Goal: Task Accomplishment & Management: Use online tool/utility

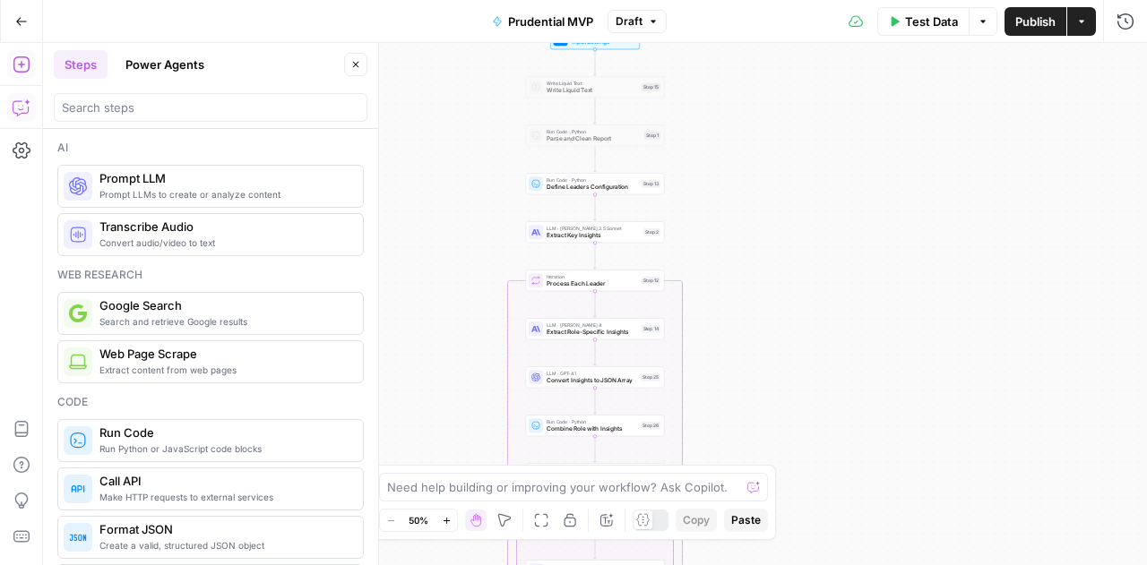
click at [357, 67] on icon "button" at bounding box center [355, 64] width 11 height 11
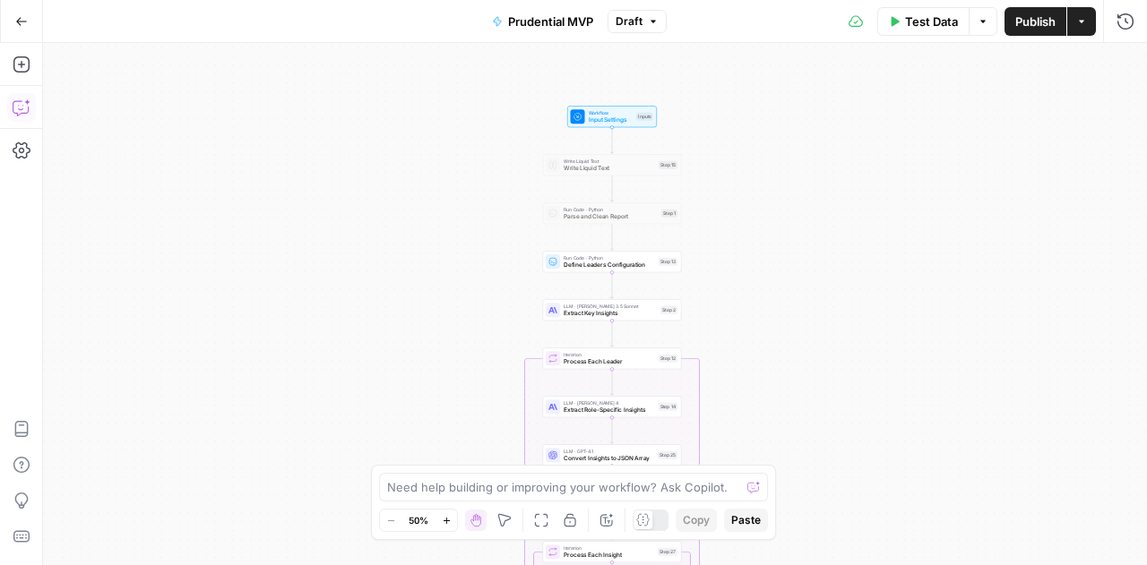
drag, startPoint x: 178, startPoint y: 338, endPoint x: 193, endPoint y: 313, distance: 28.9
click at [193, 313] on div "true false Workflow Input Settings Inputs Write Liquid Text Write Liquid Text S…" at bounding box center [595, 304] width 1104 height 522
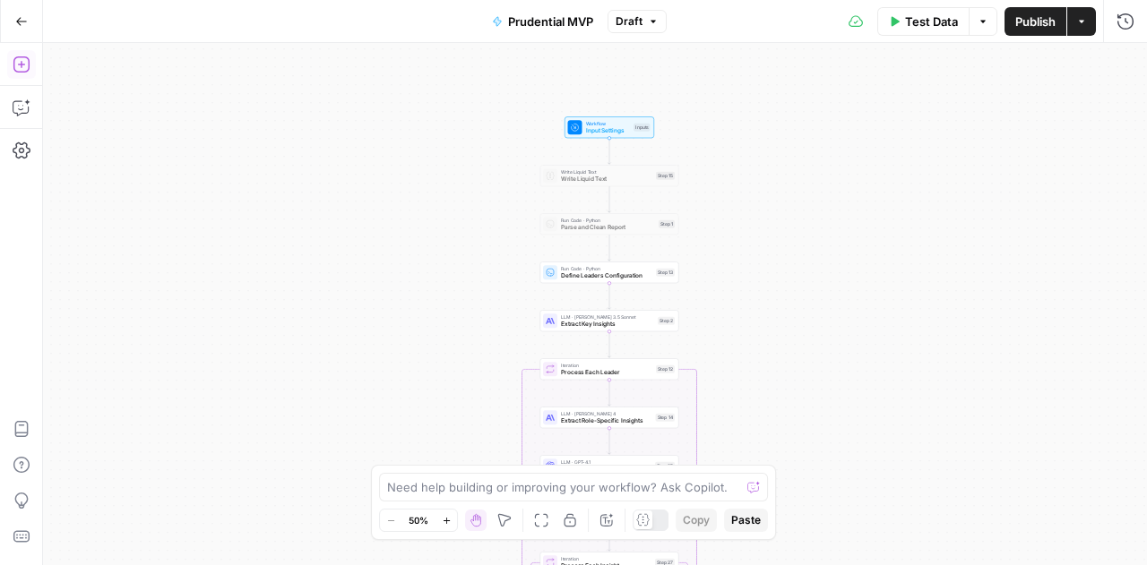
click at [18, 64] on icon "button" at bounding box center [21, 64] width 16 height 16
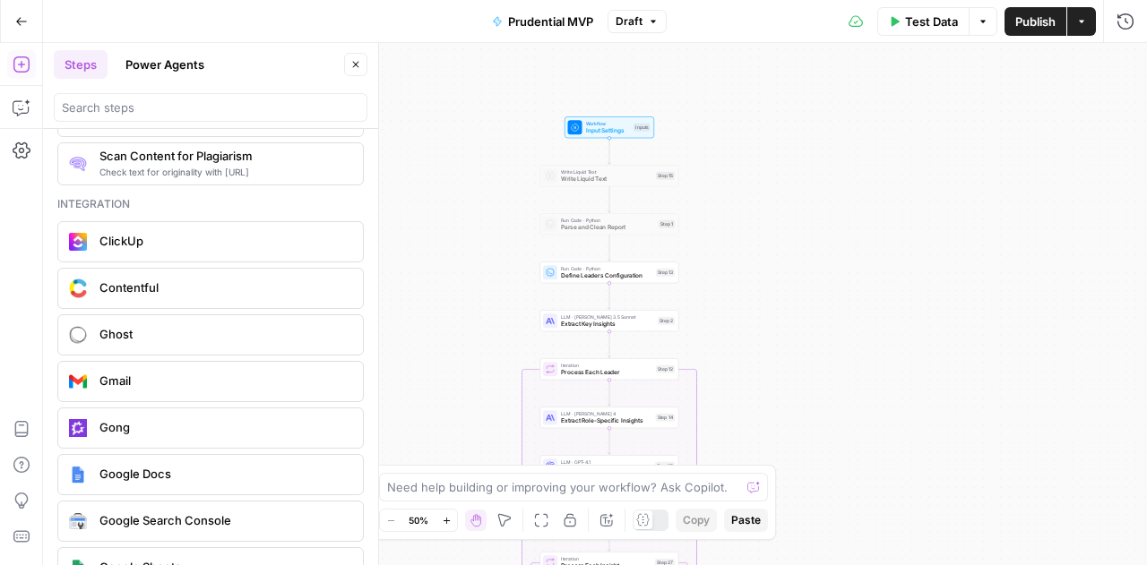
scroll to position [3252, 0]
click at [351, 60] on icon "button" at bounding box center [355, 64] width 11 height 11
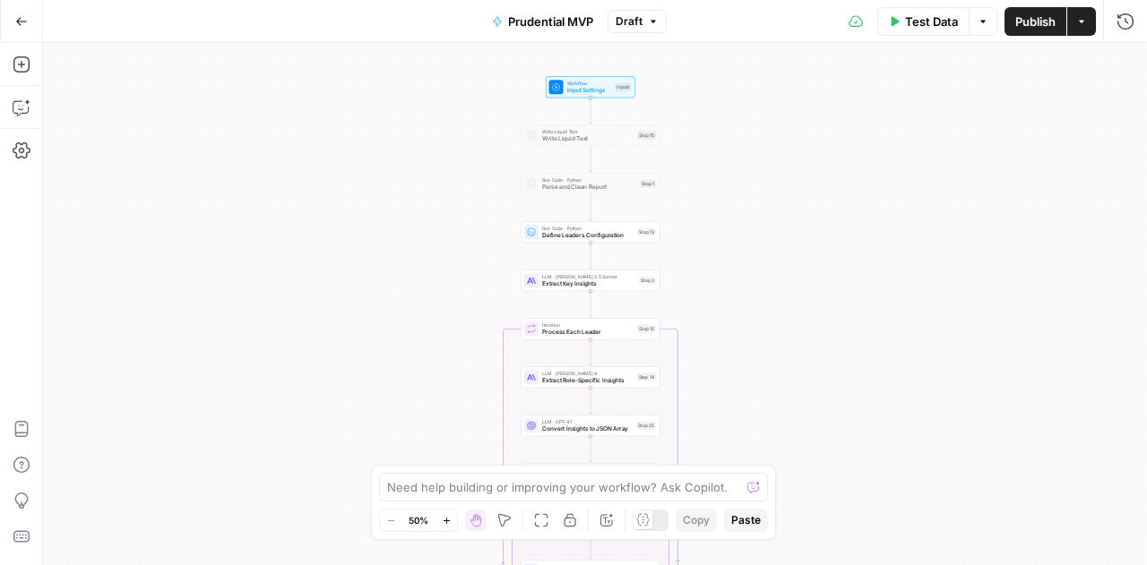
drag, startPoint x: 320, startPoint y: 373, endPoint x: 305, endPoint y: 332, distance: 43.1
click at [305, 332] on div "true false Workflow Input Settings Inputs Write Liquid Text Write Liquid Text S…" at bounding box center [595, 304] width 1104 height 522
click at [20, 65] on icon "button" at bounding box center [21, 64] width 16 height 16
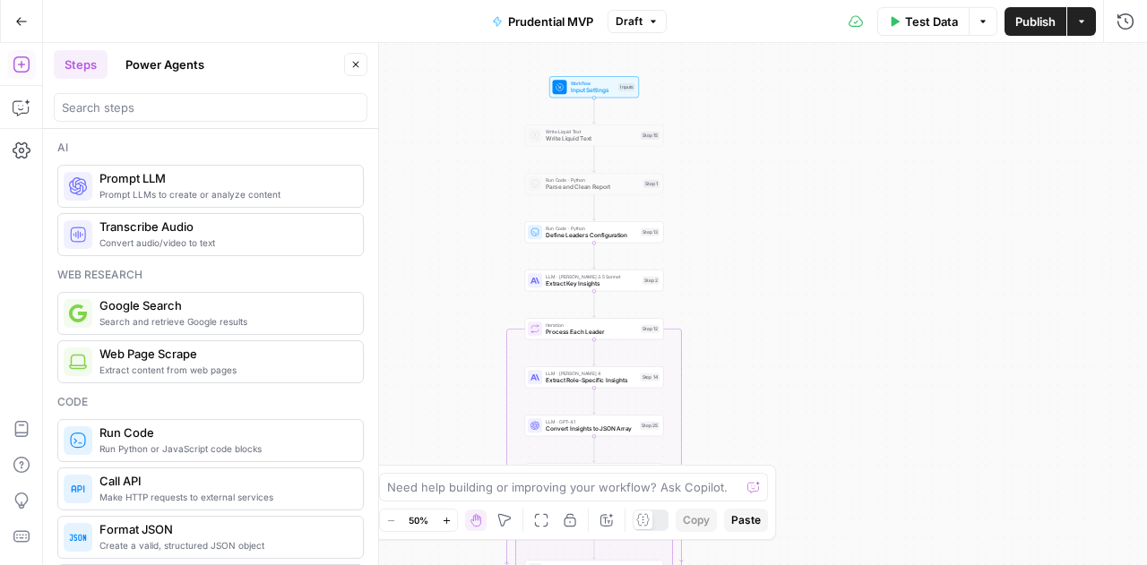
click at [357, 62] on icon "button" at bounding box center [355, 64] width 11 height 11
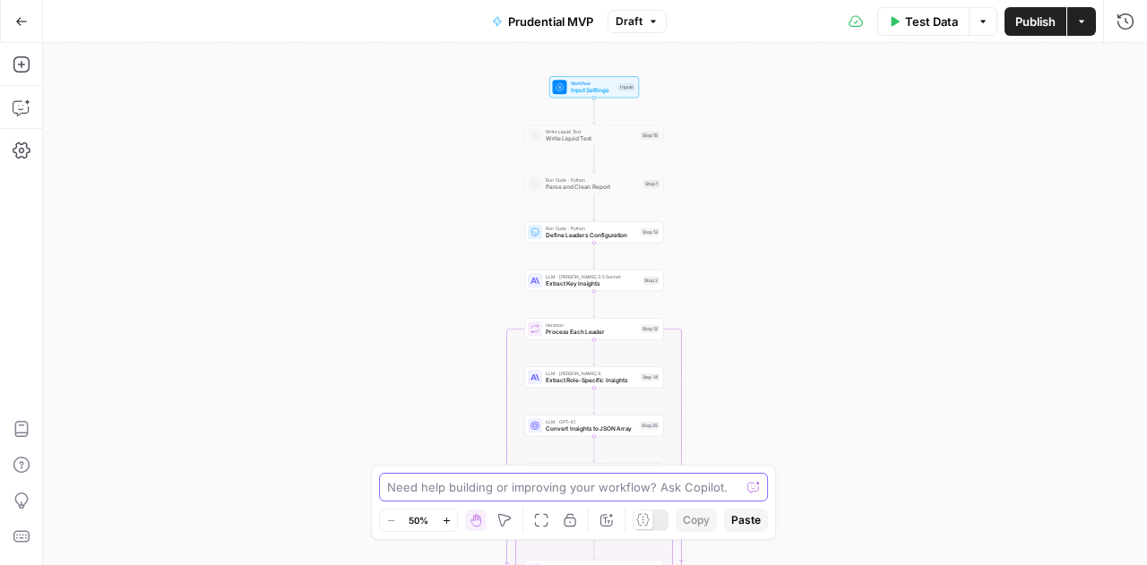
click at [518, 487] on textarea at bounding box center [563, 487] width 353 height 18
click at [586, 89] on span "Input Settings" at bounding box center [593, 90] width 45 height 9
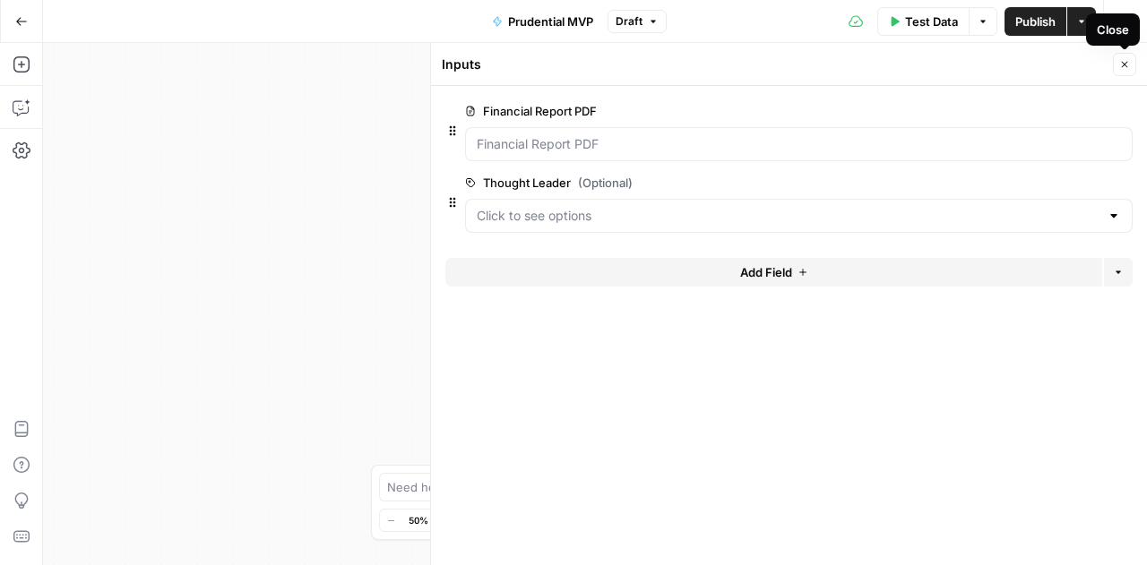
click at [1124, 67] on icon "button" at bounding box center [1124, 64] width 11 height 11
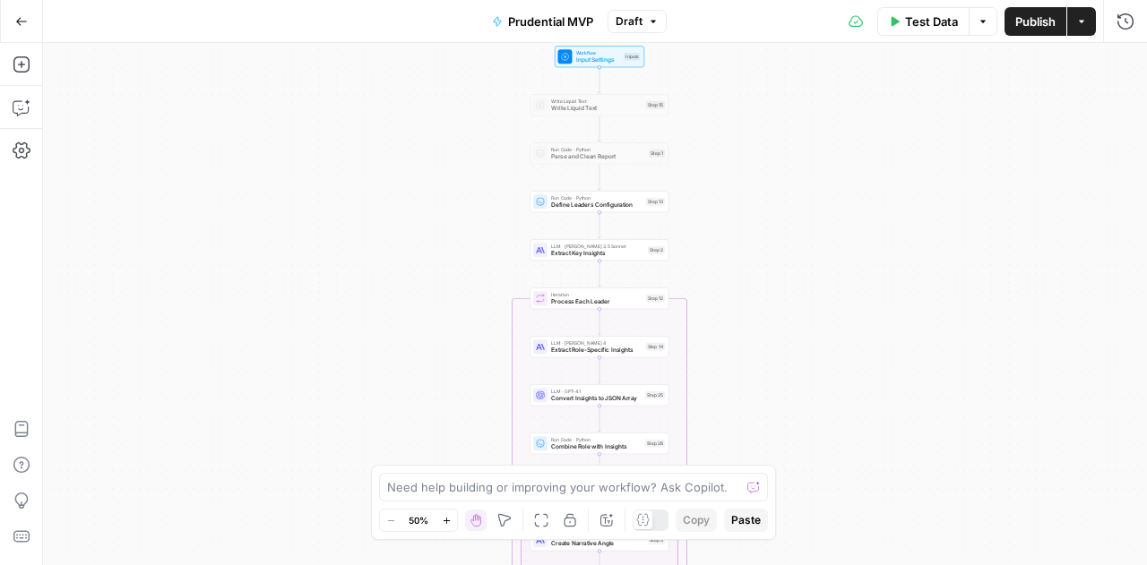
drag, startPoint x: 760, startPoint y: 284, endPoint x: 765, endPoint y: 250, distance: 34.5
click at [765, 250] on div "true false Workflow Input Settings Inputs Write Liquid Text Write Liquid Text S…" at bounding box center [595, 304] width 1104 height 522
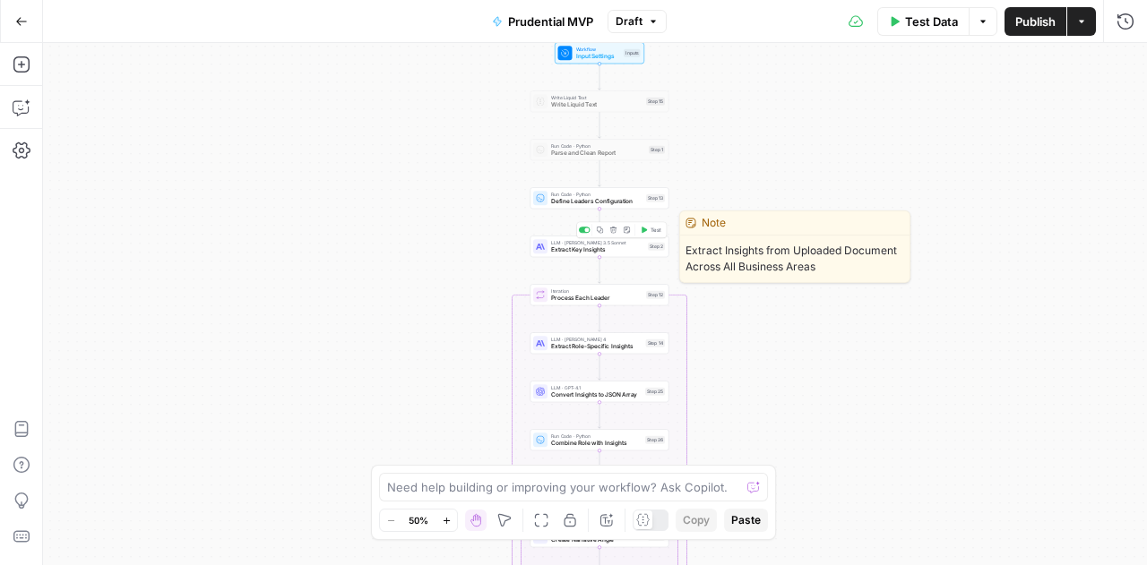
click at [569, 254] on div "LLM · Claude 3.5 Sonnet Extract Key Insights Step 2 Copy step Delete step Edit …" at bounding box center [599, 247] width 139 height 22
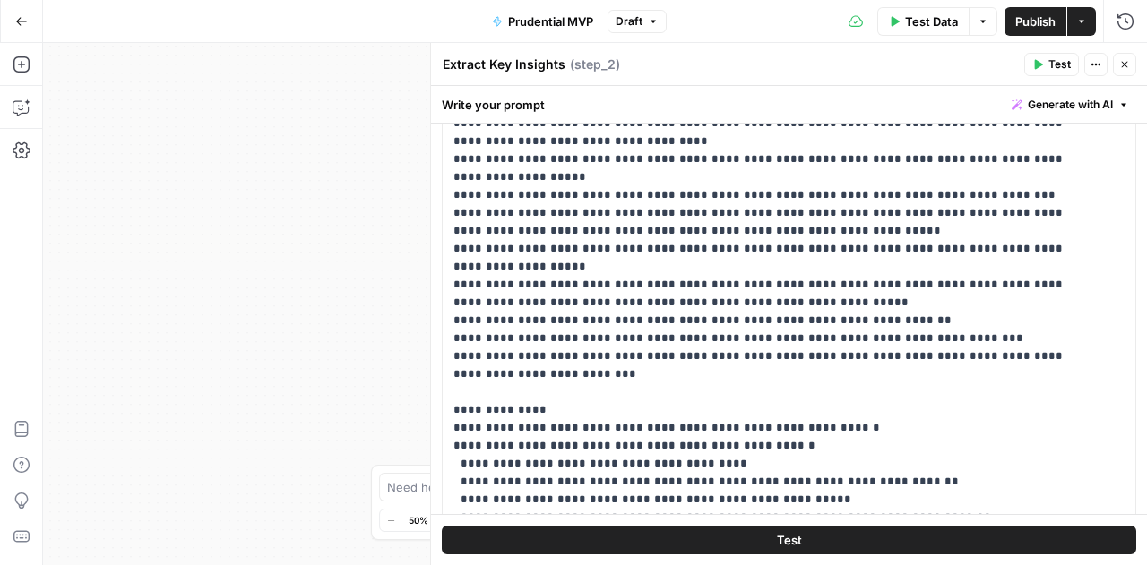
scroll to position [244, 0]
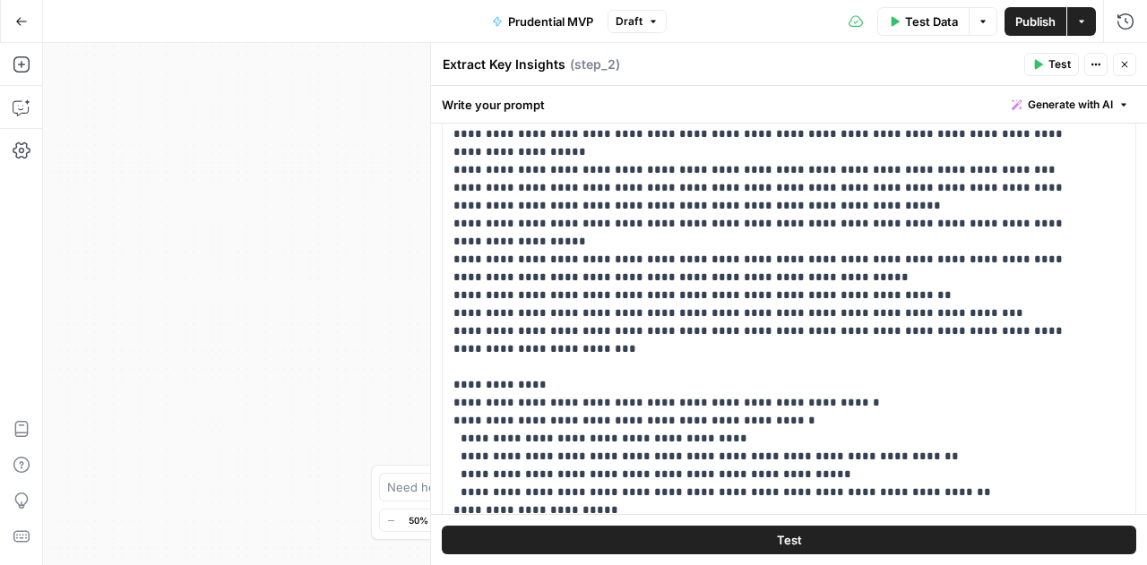
click at [1125, 73] on button "Close" at bounding box center [1124, 64] width 23 height 23
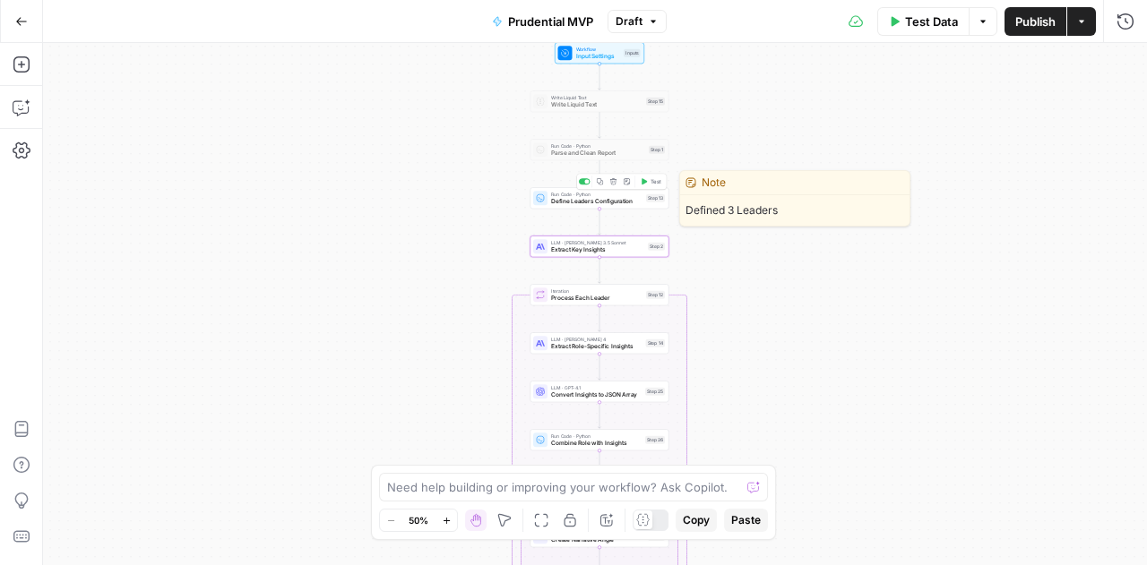
click at [611, 203] on span "Define Leaders Configuration" at bounding box center [596, 201] width 91 height 9
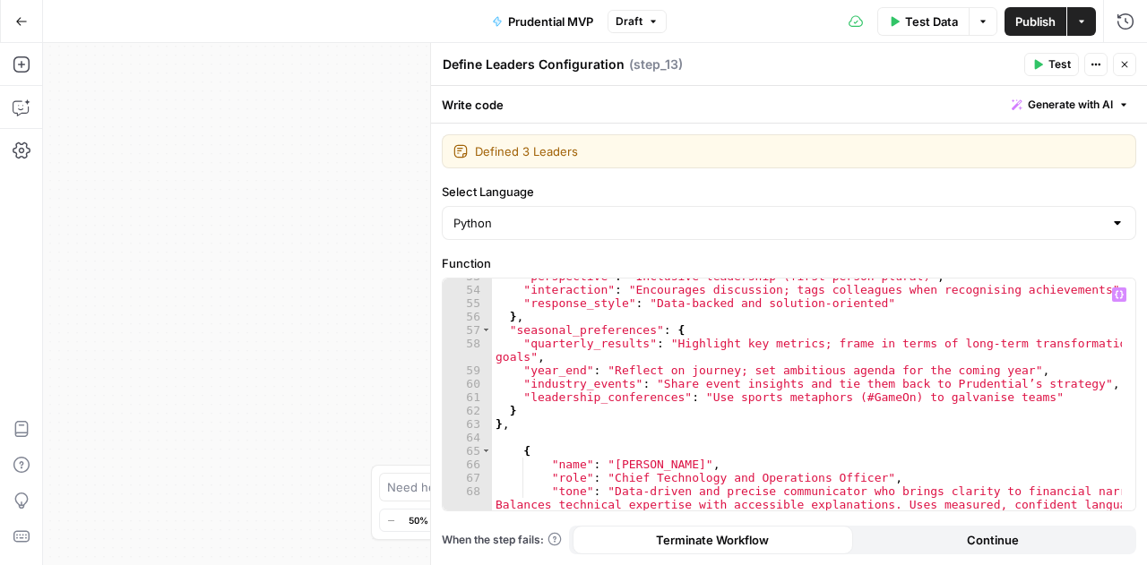
scroll to position [896, 0]
click at [1127, 64] on icon "button" at bounding box center [1124, 64] width 11 height 11
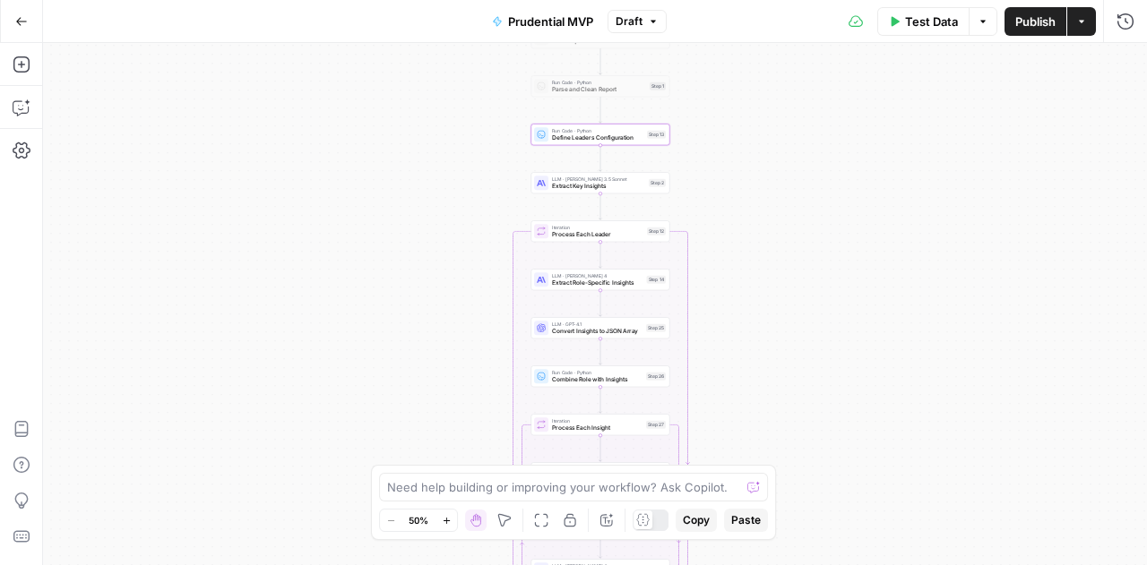
drag, startPoint x: 823, startPoint y: 275, endPoint x: 824, endPoint y: 212, distance: 62.7
click at [824, 212] on div "true false Workflow Input Settings Inputs Write Liquid Text Write Liquid Text S…" at bounding box center [595, 304] width 1104 height 522
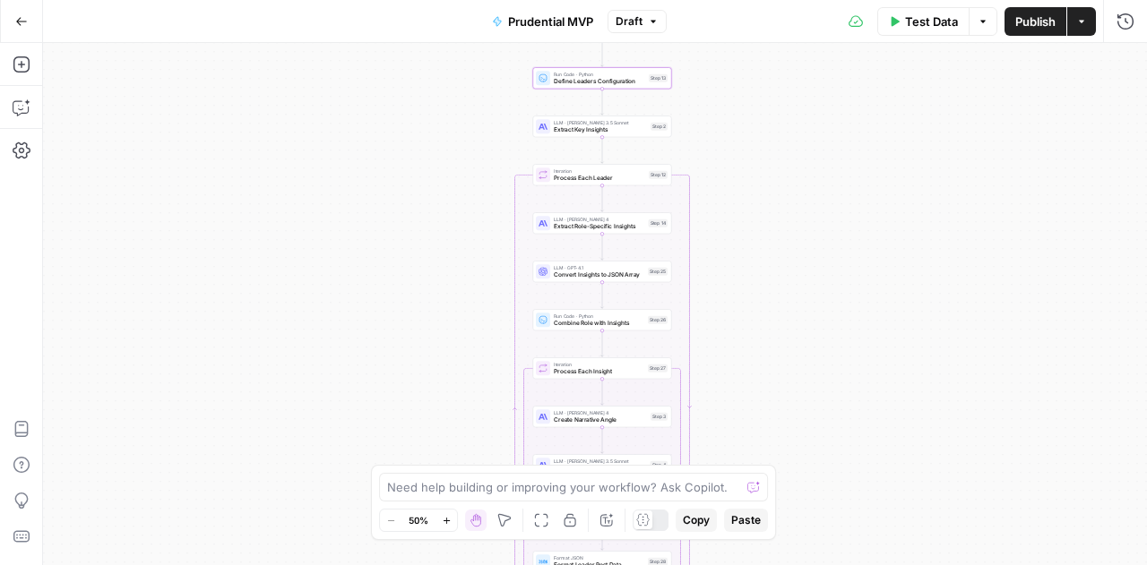
drag, startPoint x: 774, startPoint y: 335, endPoint x: 776, endPoint y: 278, distance: 57.4
click at [776, 278] on div "true false Workflow Input Settings Inputs Write Liquid Text Write Liquid Text S…" at bounding box center [595, 304] width 1104 height 522
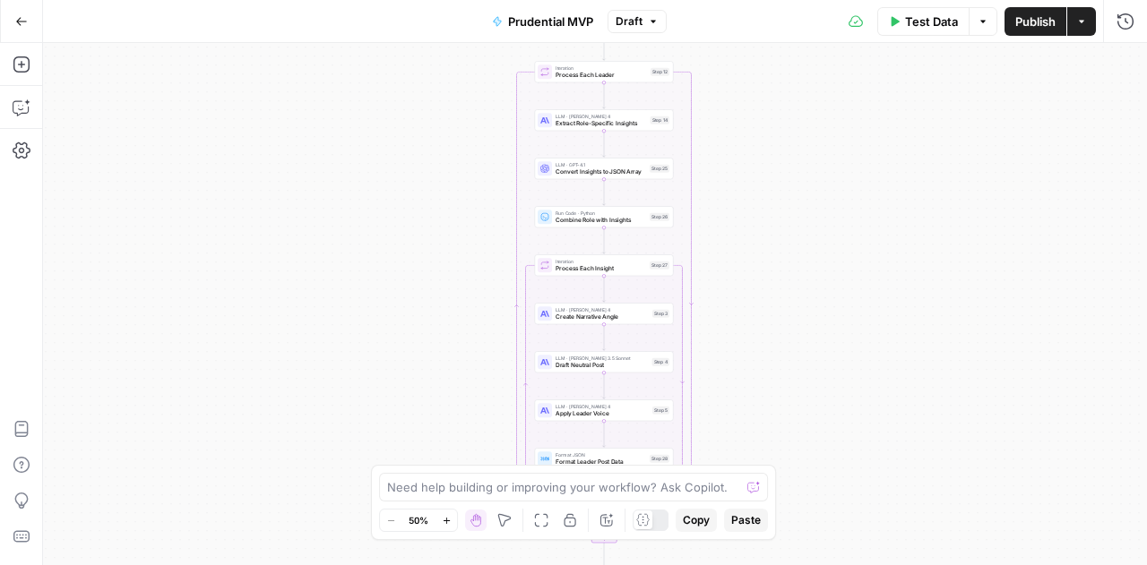
drag, startPoint x: 813, startPoint y: 366, endPoint x: 814, endPoint y: 263, distance: 103.1
click at [814, 263] on div "true false Workflow Input Settings Inputs Write Liquid Text Write Liquid Text S…" at bounding box center [595, 304] width 1104 height 522
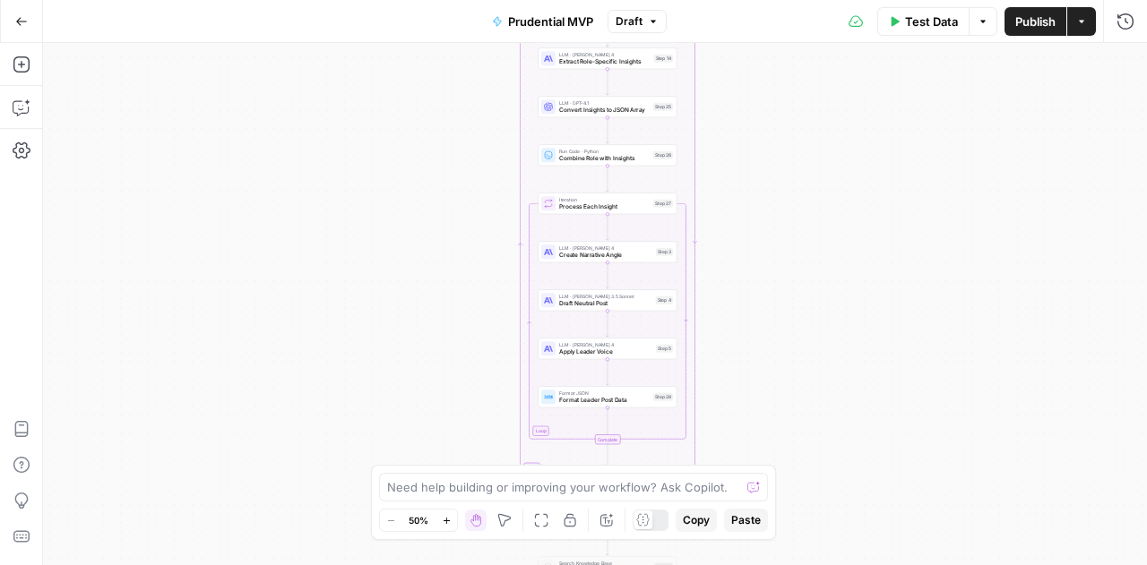
drag, startPoint x: 744, startPoint y: 390, endPoint x: 747, endPoint y: 328, distance: 61.9
click at [747, 328] on div "true false Workflow Input Settings Inputs Write Liquid Text Write Liquid Text S…" at bounding box center [595, 304] width 1104 height 522
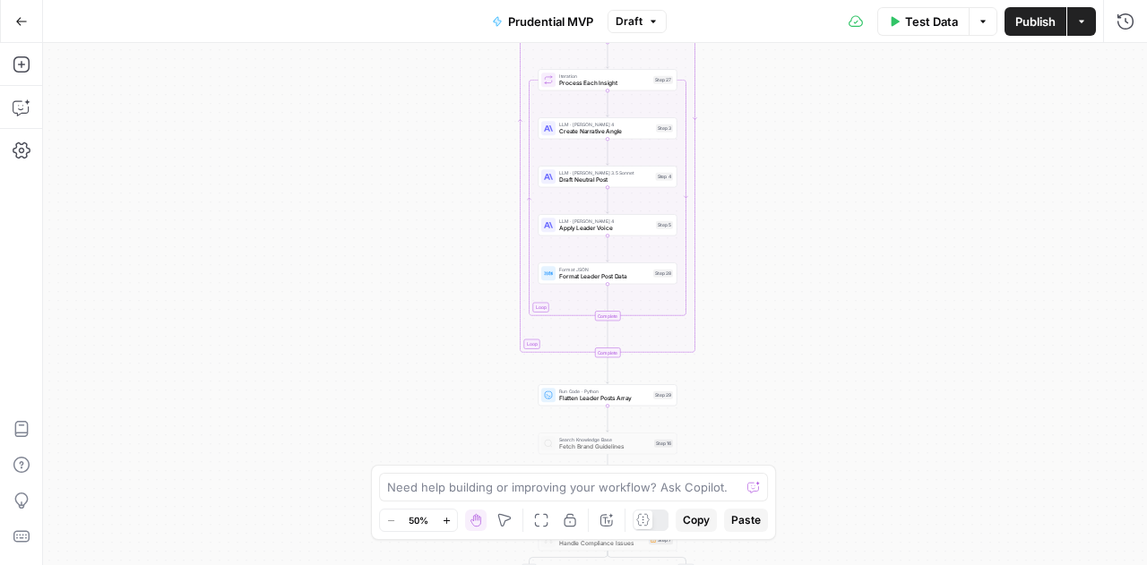
drag, startPoint x: 794, startPoint y: 366, endPoint x: 793, endPoint y: 246, distance: 121.0
click at [793, 246] on div "true false Workflow Input Settings Inputs Write Liquid Text Write Liquid Text S…" at bounding box center [595, 304] width 1104 height 522
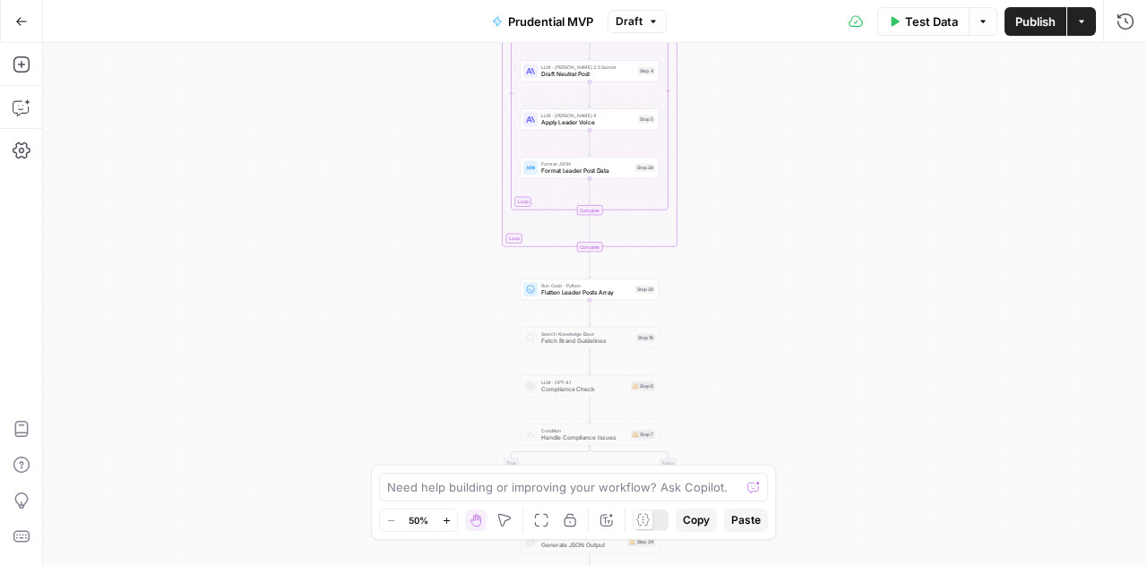
drag, startPoint x: 781, startPoint y: 339, endPoint x: 763, endPoint y: 231, distance: 109.0
click at [763, 231] on div "true false Workflow Input Settings Inputs Write Liquid Text Write Liquid Text S…" at bounding box center [595, 304] width 1104 height 522
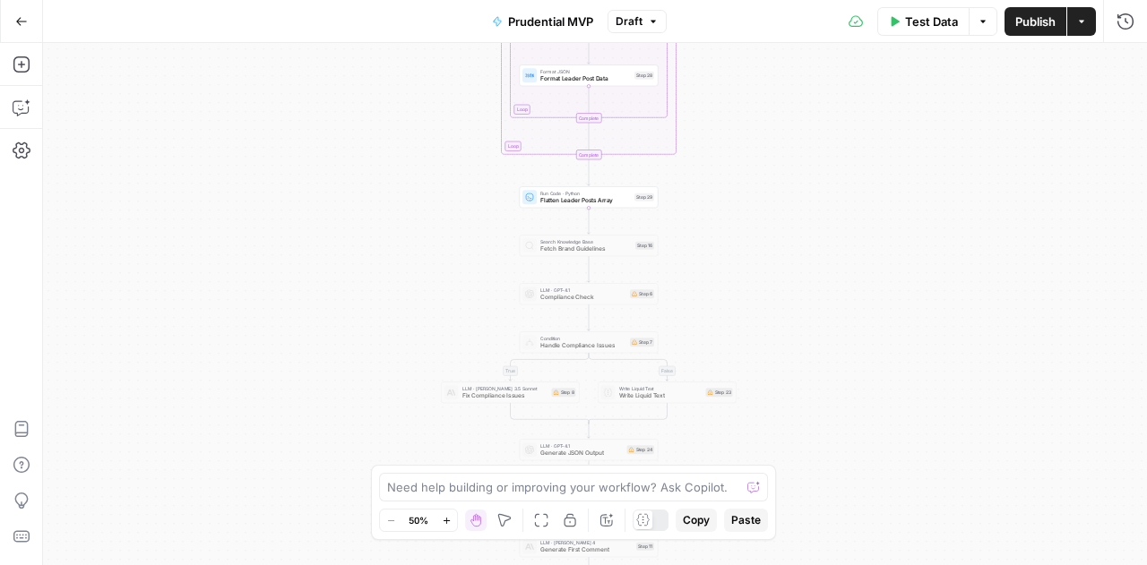
drag, startPoint x: 753, startPoint y: 347, endPoint x: 753, endPoint y: 254, distance: 93.2
click at [753, 254] on div "true false Workflow Input Settings Inputs Write Liquid Text Write Liquid Text S…" at bounding box center [595, 304] width 1104 height 522
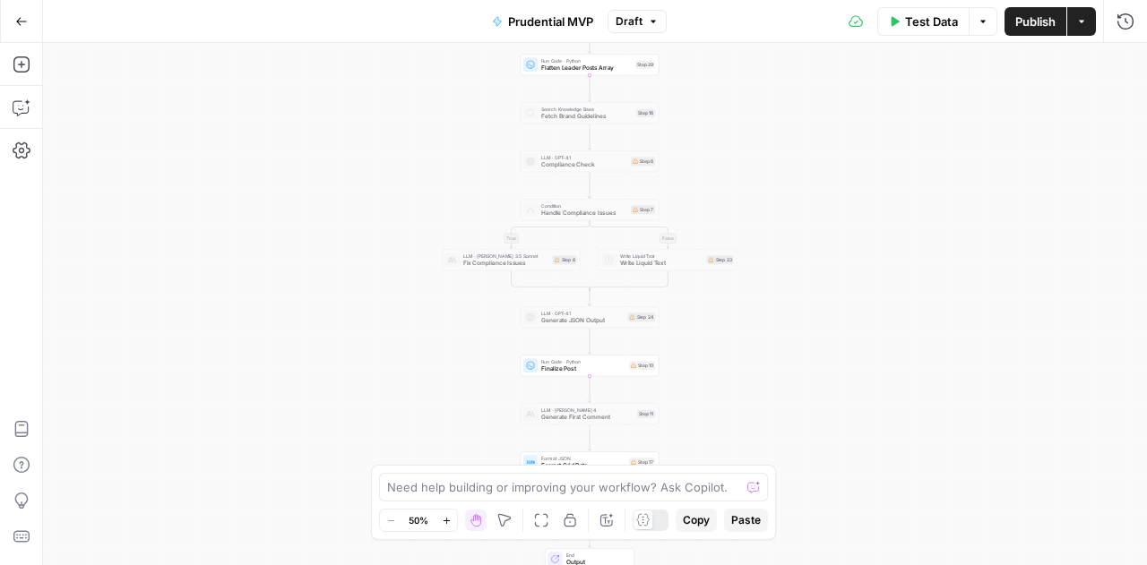
drag, startPoint x: 871, startPoint y: 351, endPoint x: 872, endPoint y: 220, distance: 131.7
click at [872, 220] on div "true false Workflow Input Settings Inputs Write Liquid Text Write Liquid Text S…" at bounding box center [595, 304] width 1104 height 522
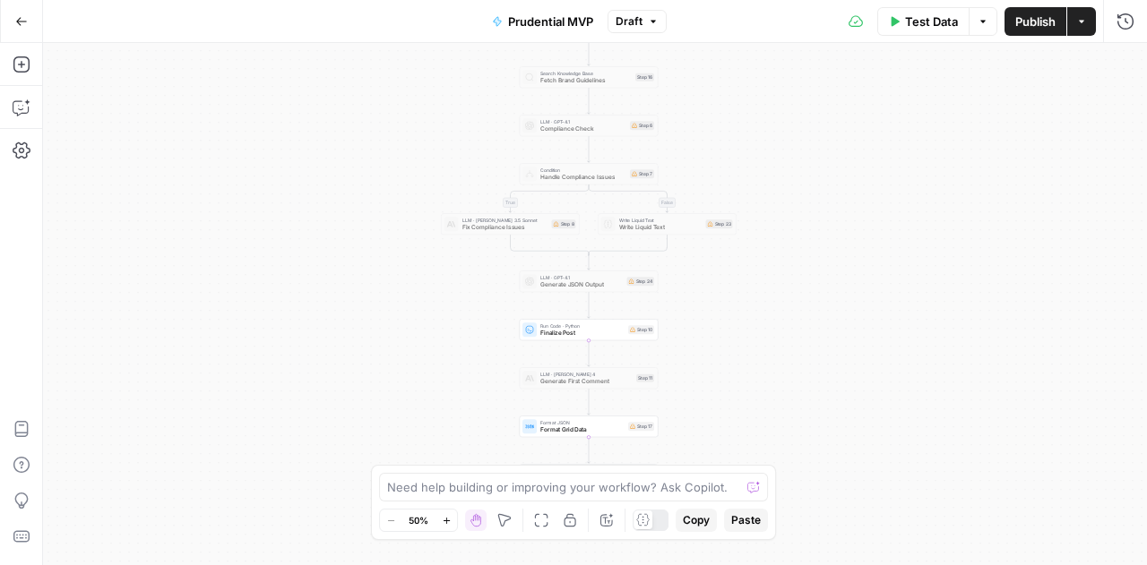
drag, startPoint x: 847, startPoint y: 368, endPoint x: 846, endPoint y: 332, distance: 36.7
click at [846, 332] on div "true false Workflow Input Settings Inputs Write Liquid Text Write Liquid Text S…" at bounding box center [595, 304] width 1104 height 522
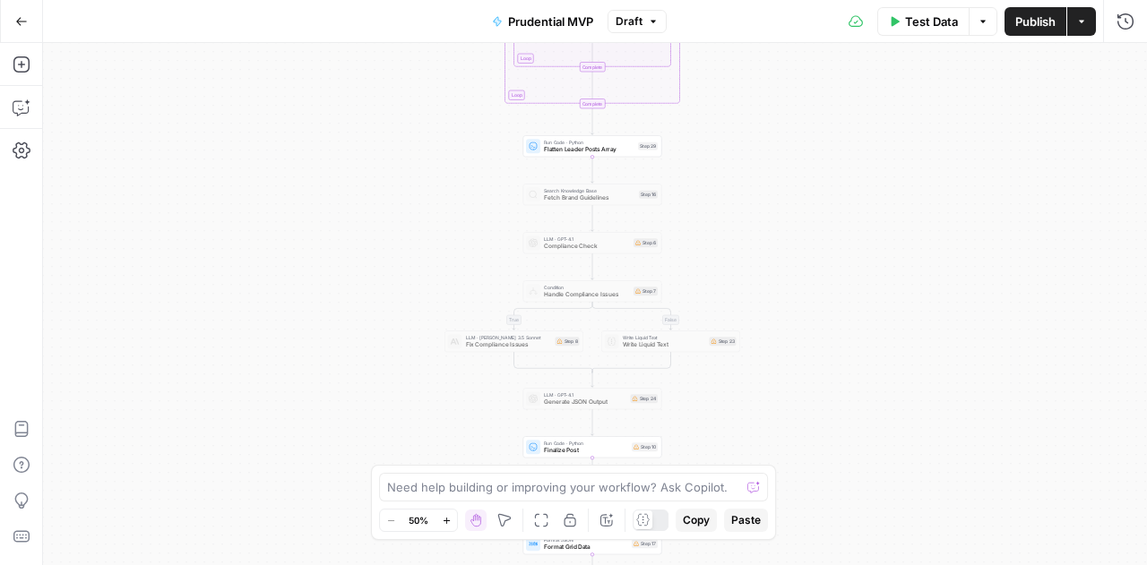
drag, startPoint x: 840, startPoint y: 297, endPoint x: 844, endPoint y: 414, distance: 117.4
click at [844, 414] on div "true false Workflow Input Settings Inputs Write Liquid Text Write Liquid Text S…" at bounding box center [595, 304] width 1104 height 522
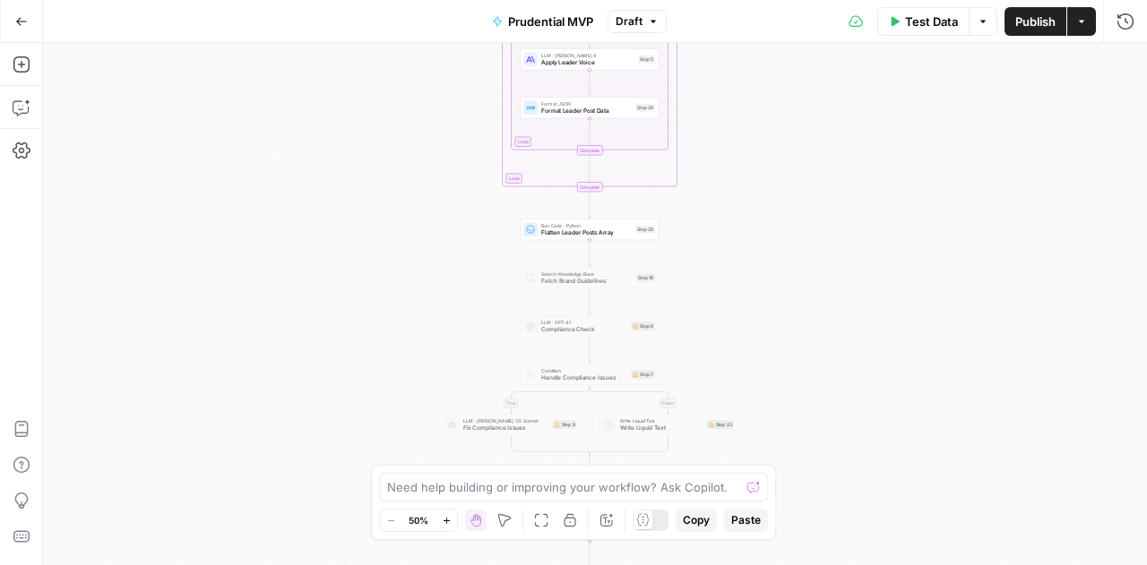
drag, startPoint x: 868, startPoint y: 233, endPoint x: 866, endPoint y: 316, distance: 83.4
click at [866, 316] on div "true false Workflow Input Settings Inputs Write Liquid Text Write Liquid Text S…" at bounding box center [595, 304] width 1104 height 522
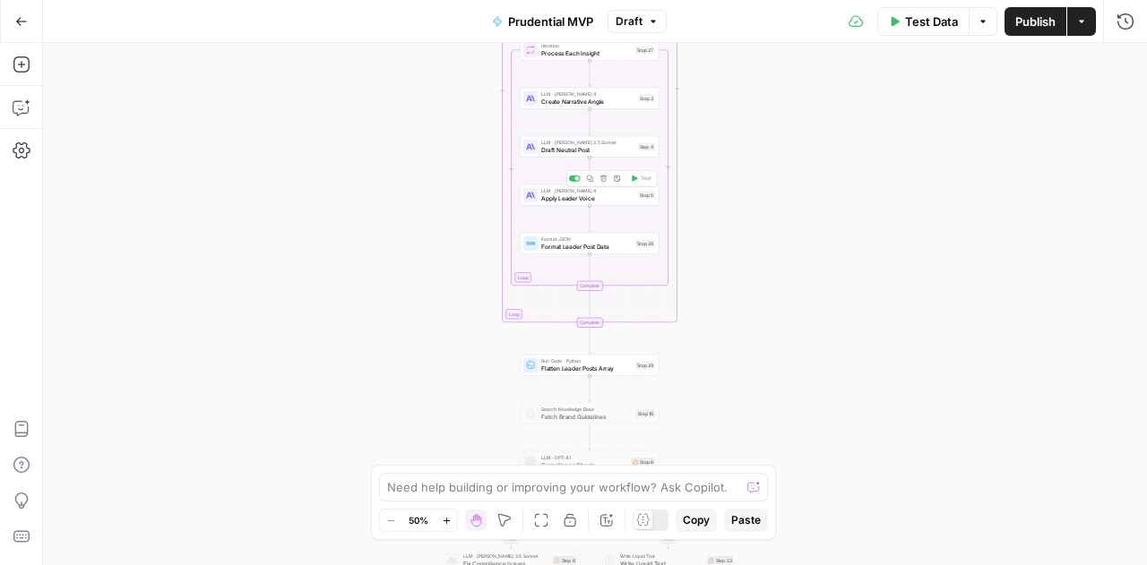
click at [584, 199] on span "Apply Leader Voice" at bounding box center [587, 198] width 93 height 9
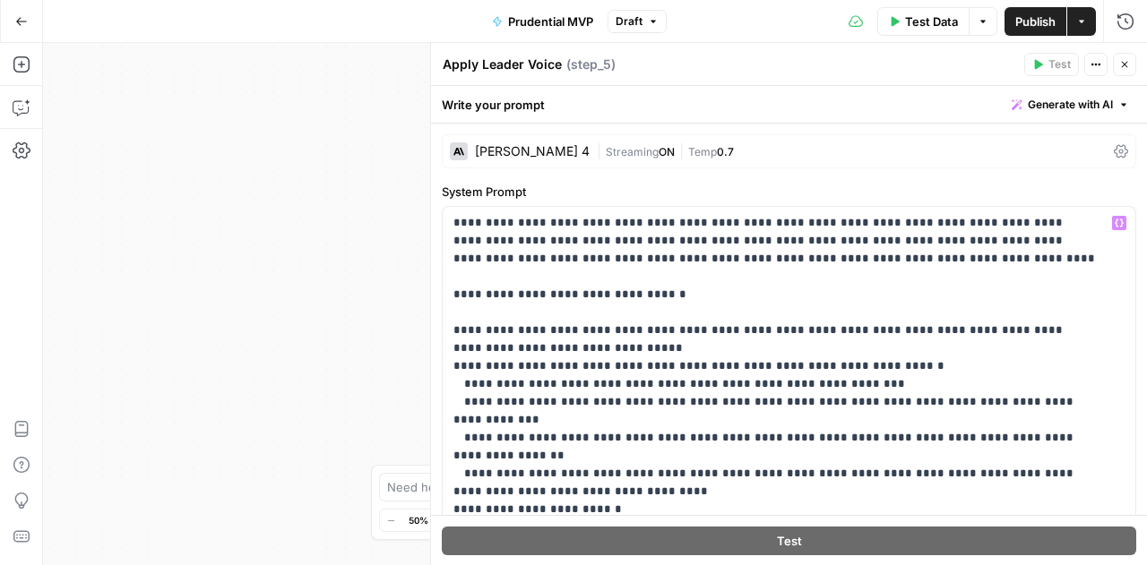
scroll to position [0, 0]
click at [217, 352] on div "true false Workflow Input Settings Inputs Write Liquid Text Write Liquid Text S…" at bounding box center [595, 304] width 1104 height 522
click at [1125, 61] on icon "button" at bounding box center [1124, 64] width 11 height 11
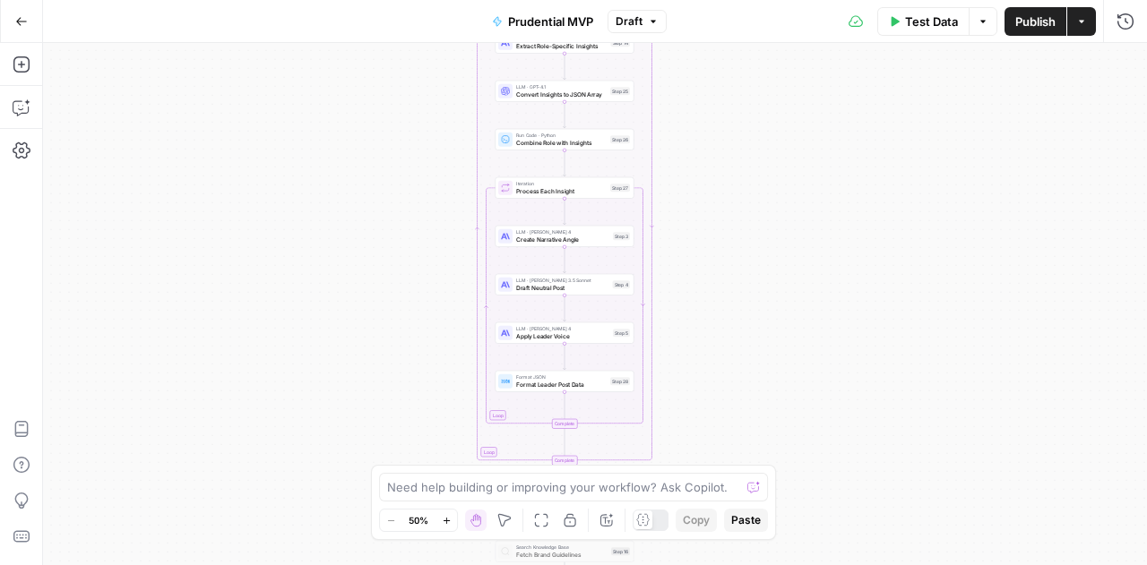
drag, startPoint x: 857, startPoint y: 308, endPoint x: 832, endPoint y: 444, distance: 138.3
click at [832, 444] on div "true false Workflow Input Settings Inputs Write Liquid Text Write Liquid Text S…" at bounding box center [595, 304] width 1104 height 522
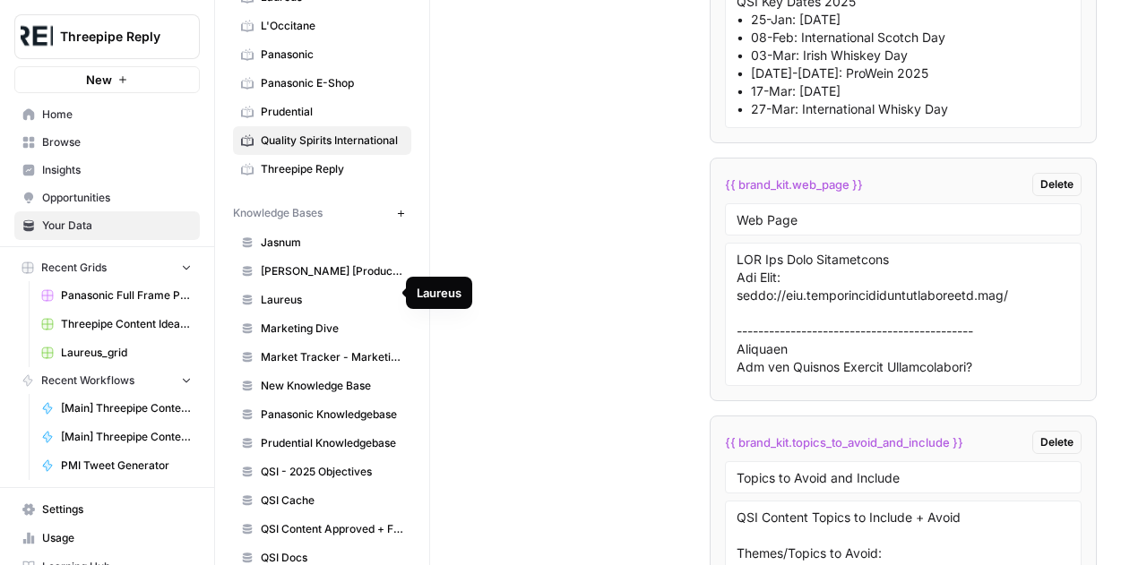
scroll to position [170, 0]
click at [293, 435] on span "Prudential Knowledgebase" at bounding box center [332, 443] width 142 height 16
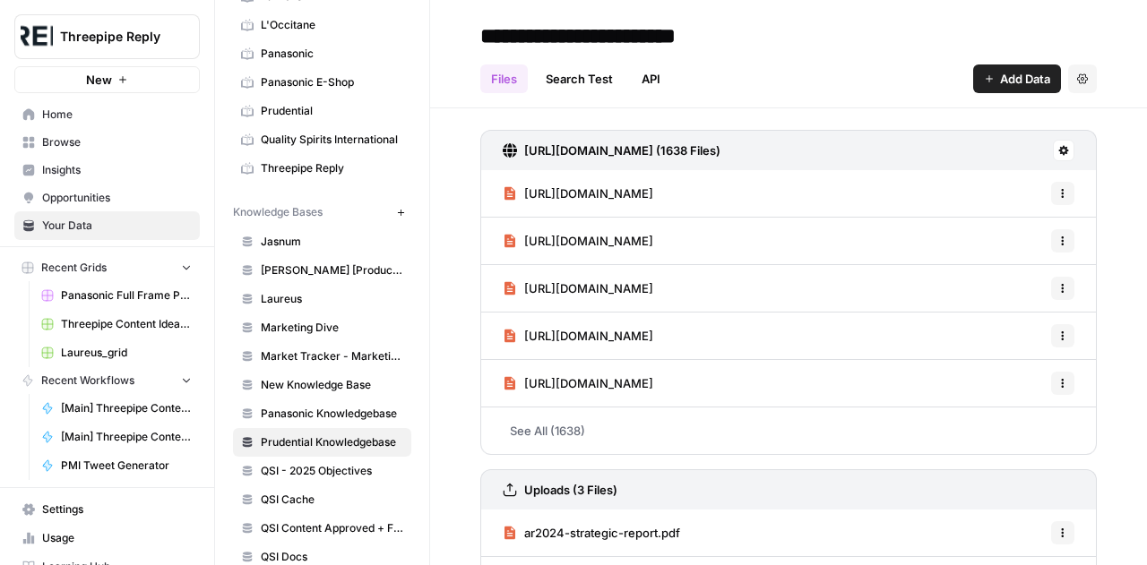
click at [1000, 79] on span "Add Data" at bounding box center [1025, 79] width 50 height 18
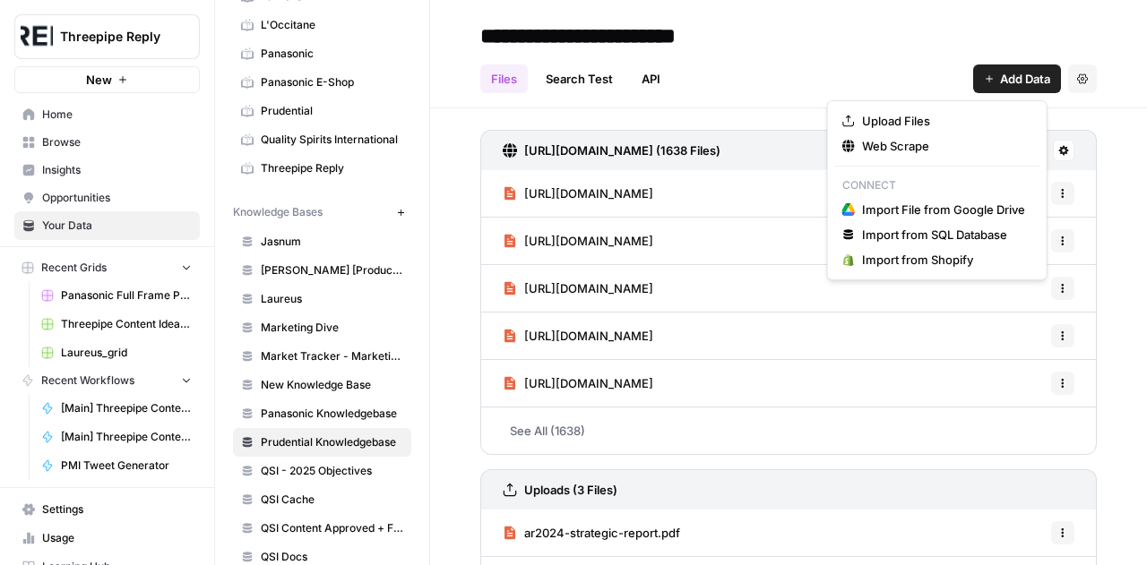
click at [858, 50] on div "Files Search Test API Add Data Settings" at bounding box center [788, 71] width 616 height 43
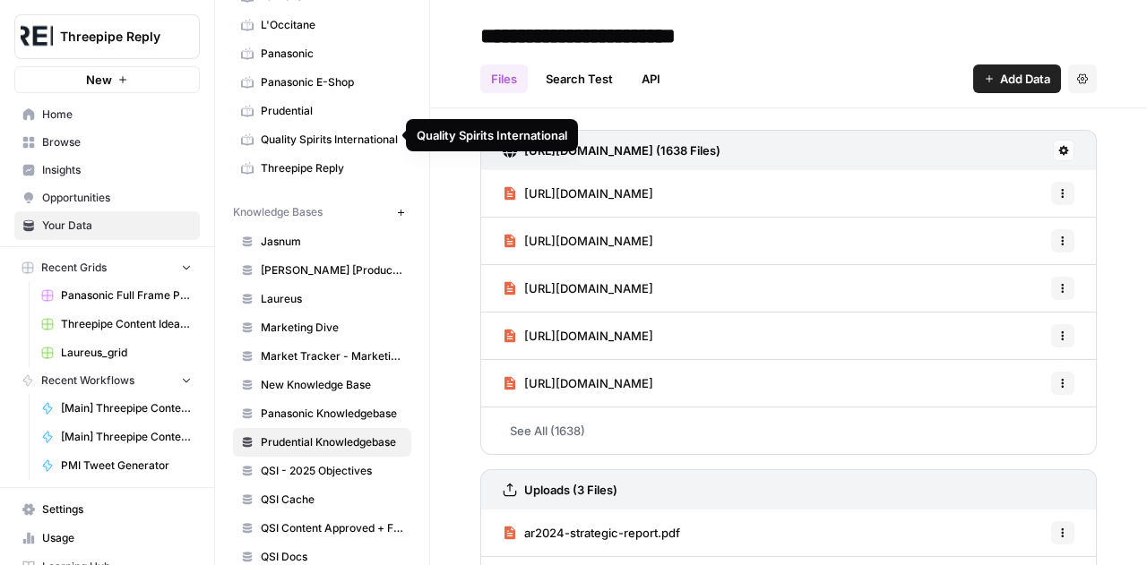
click at [316, 132] on span "Quality Spirits International" at bounding box center [332, 140] width 142 height 16
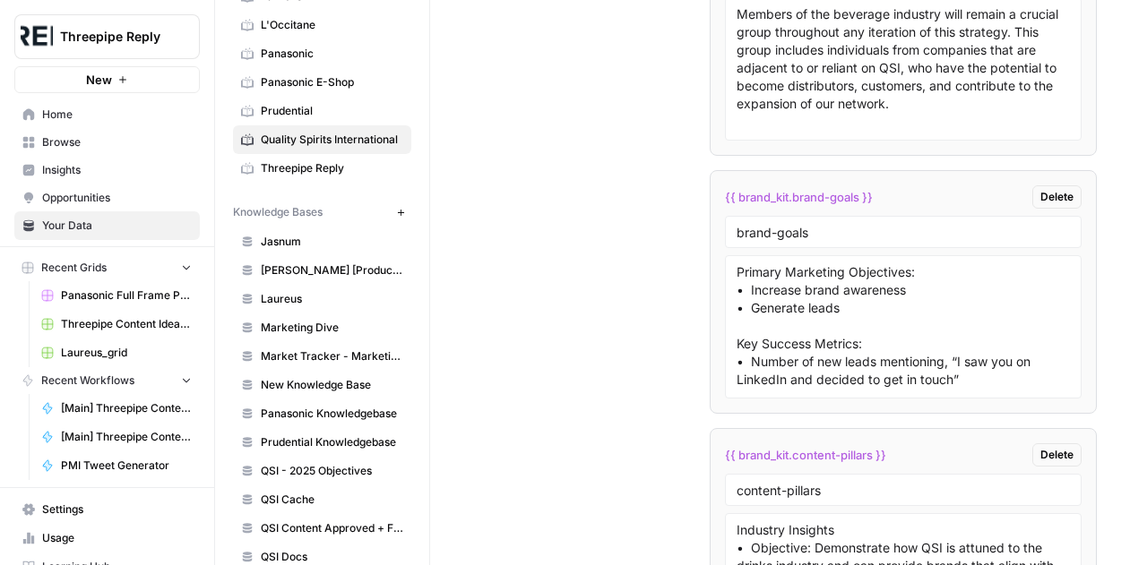
scroll to position [4435, 0]
